Goal: Find contact information

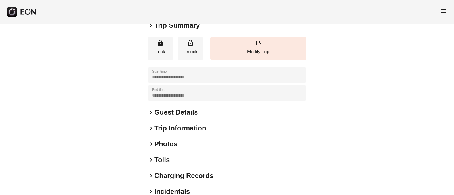
scroll to position [60, 0]
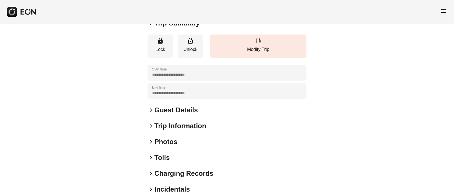
click at [153, 106] on div "keyboard_arrow_right Guest Details" at bounding box center [226, 110] width 159 height 9
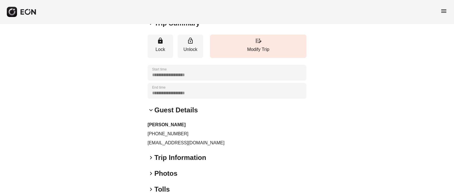
click at [166, 132] on p "[PHONE_NUMBER]" at bounding box center [226, 134] width 159 height 7
copy p "15855902584"
click at [164, 145] on p "[EMAIL_ADDRESS][DOMAIN_NAME]" at bounding box center [226, 143] width 159 height 7
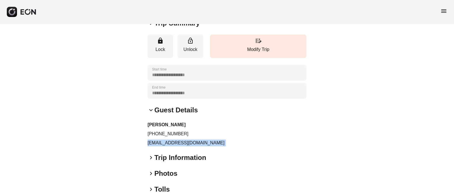
click at [164, 145] on p "[EMAIL_ADDRESS][DOMAIN_NAME]" at bounding box center [226, 143] width 159 height 7
copy div "[EMAIL_ADDRESS][DOMAIN_NAME] keyboard_arrow_right"
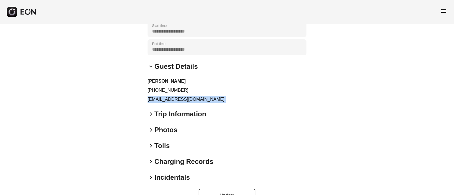
scroll to position [105, 0]
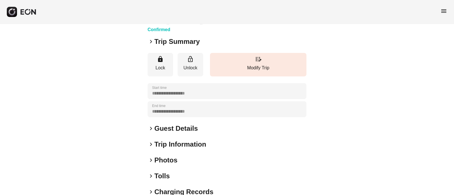
scroll to position [88, 0]
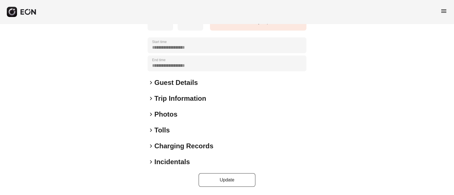
click at [149, 84] on span "keyboard_arrow_right" at bounding box center [150, 82] width 7 height 7
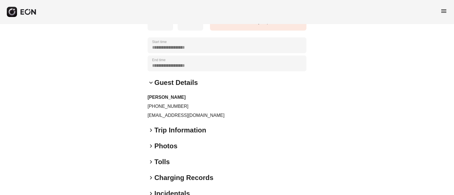
scroll to position [119, 0]
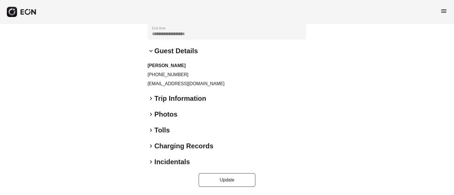
click at [157, 75] on p "+16464756867" at bounding box center [226, 74] width 159 height 7
copy p "16464756867"
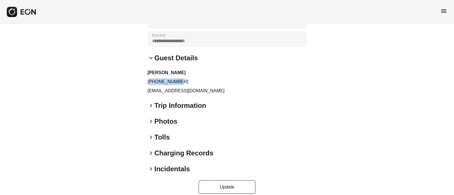
scroll to position [113, 0]
click at [144, 92] on div "**********" at bounding box center [227, 56] width 454 height 291
copy div "resurs@gmail.com keyboard_arrow_right"
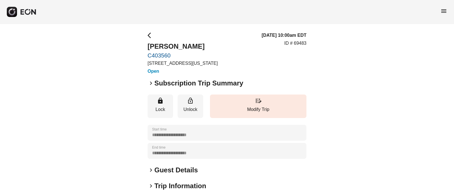
scroll to position [88, 0]
